Goal: Transaction & Acquisition: Download file/media

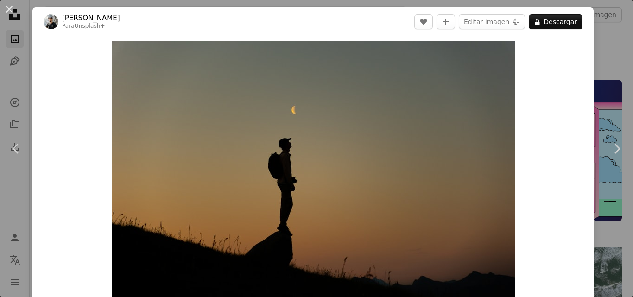
scroll to position [263, 0]
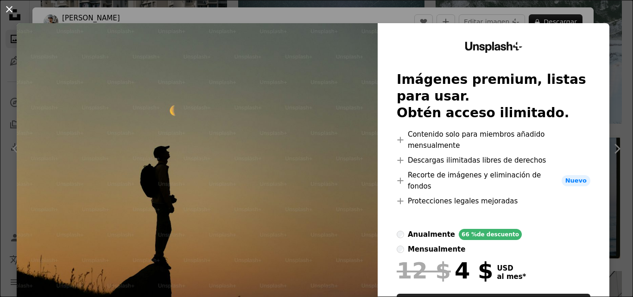
click at [6, 8] on button "An X shape" at bounding box center [9, 9] width 11 height 11
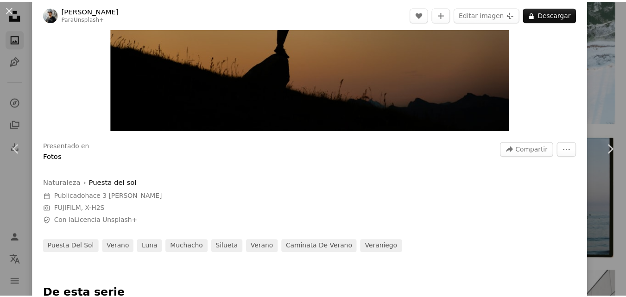
scroll to position [46, 0]
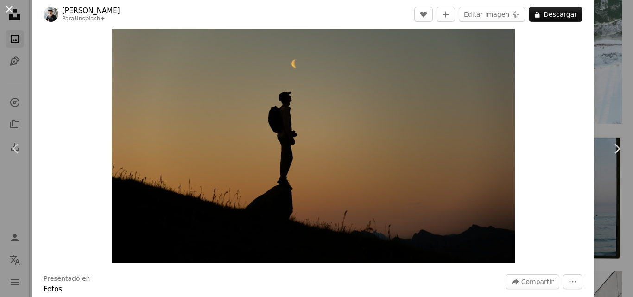
click at [7, 7] on button "An X shape" at bounding box center [9, 9] width 11 height 11
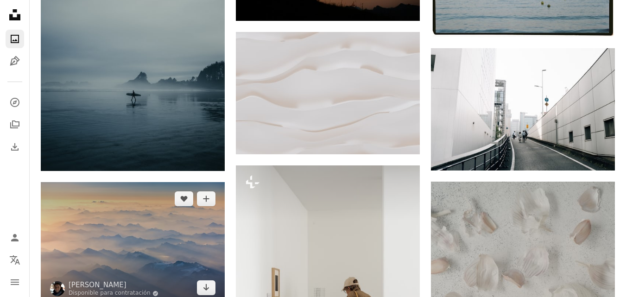
scroll to position [495, 0]
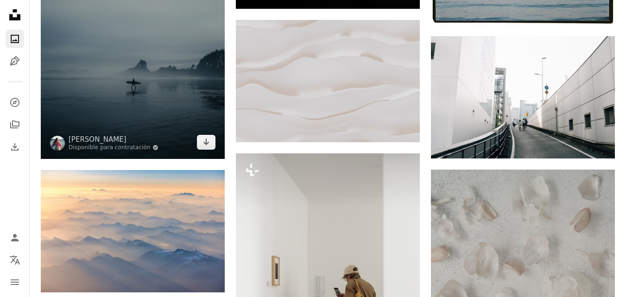
click at [166, 70] on img at bounding box center [133, 21] width 184 height 276
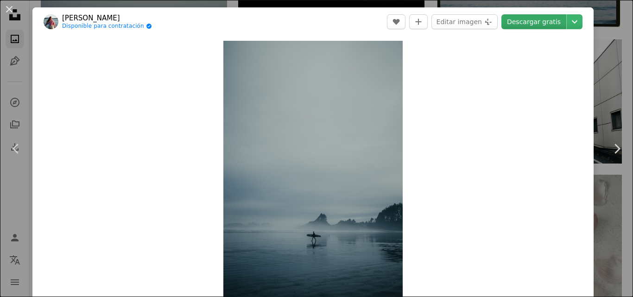
click at [550, 24] on link "Descargar gratis" at bounding box center [533, 21] width 65 height 15
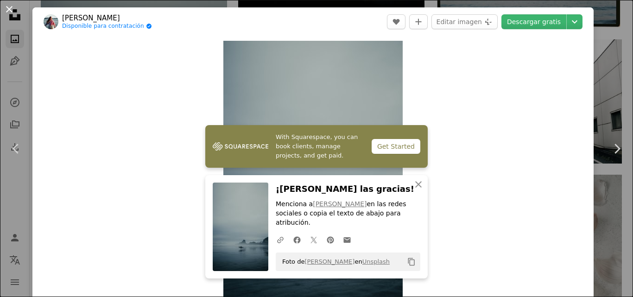
click at [14, 13] on button "An X shape" at bounding box center [9, 9] width 11 height 11
